Goal: Task Accomplishment & Management: Manage account settings

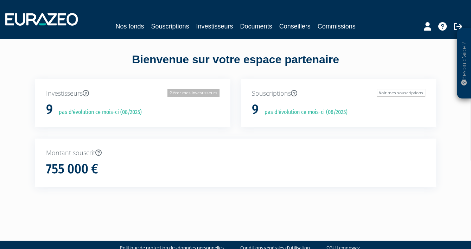
click at [193, 96] on link "Gérer mes investisseurs" at bounding box center [193, 93] width 52 height 8
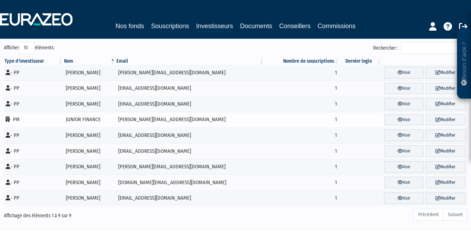
scroll to position [35, 0]
click at [402, 116] on link "Voir" at bounding box center [403, 120] width 39 height 12
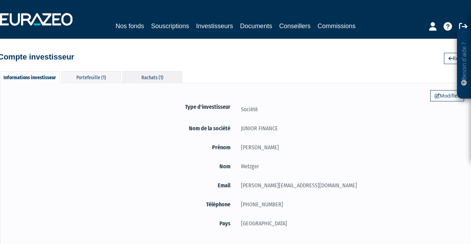
click at [142, 76] on div "Rachats (1)" at bounding box center [152, 77] width 60 height 12
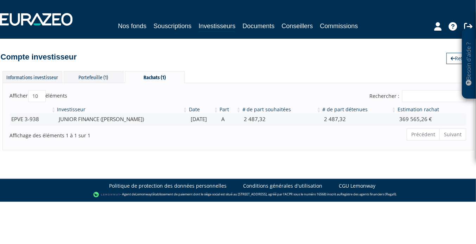
click at [294, 162] on body "Besoin d'aide ? × J'ai besoin d'aide Si vous avez une question à propos du fonc…" at bounding box center [238, 100] width 476 height 201
